Goal: Check status

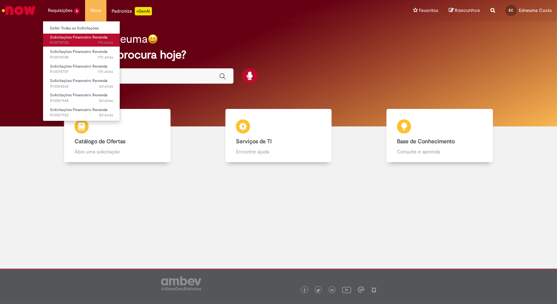
click at [71, 41] on span "17h atrás 17 horas atrás R13578720" at bounding box center [81, 43] width 63 height 6
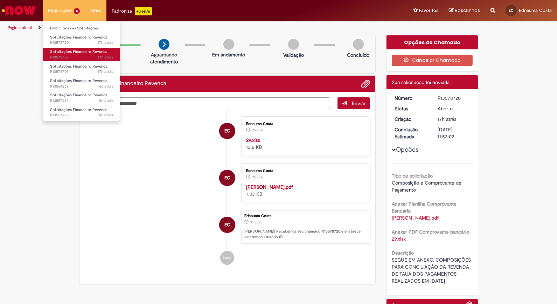
click at [69, 54] on span "Solicitações Financeiro Revenda" at bounding box center [78, 51] width 57 height 5
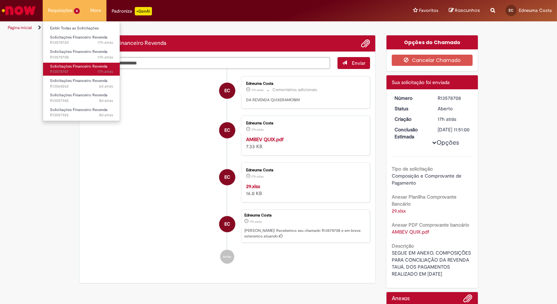
click at [78, 75] on link "Solicitações Financeiro Revenda 17h atrás 17 horas atrás R13578707" at bounding box center [81, 69] width 77 height 13
